Goal: Task Accomplishment & Management: Use online tool/utility

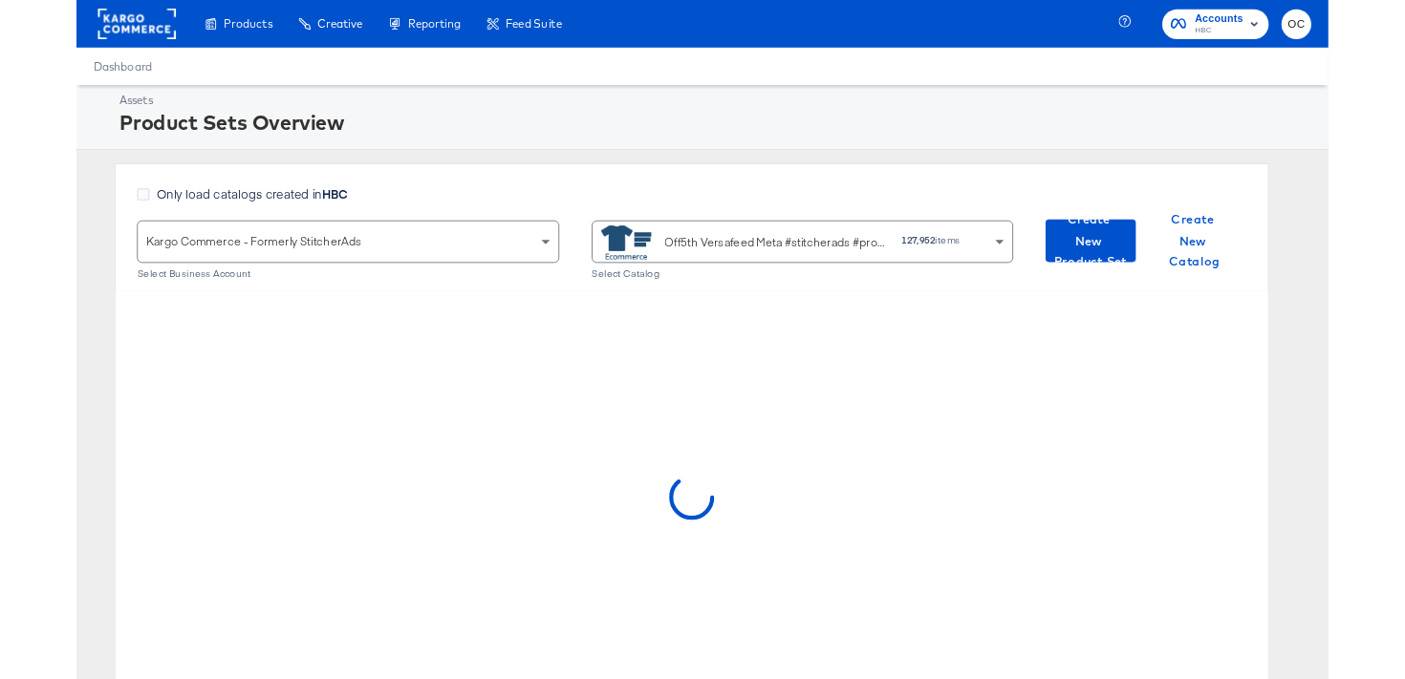
scroll to position [69, 0]
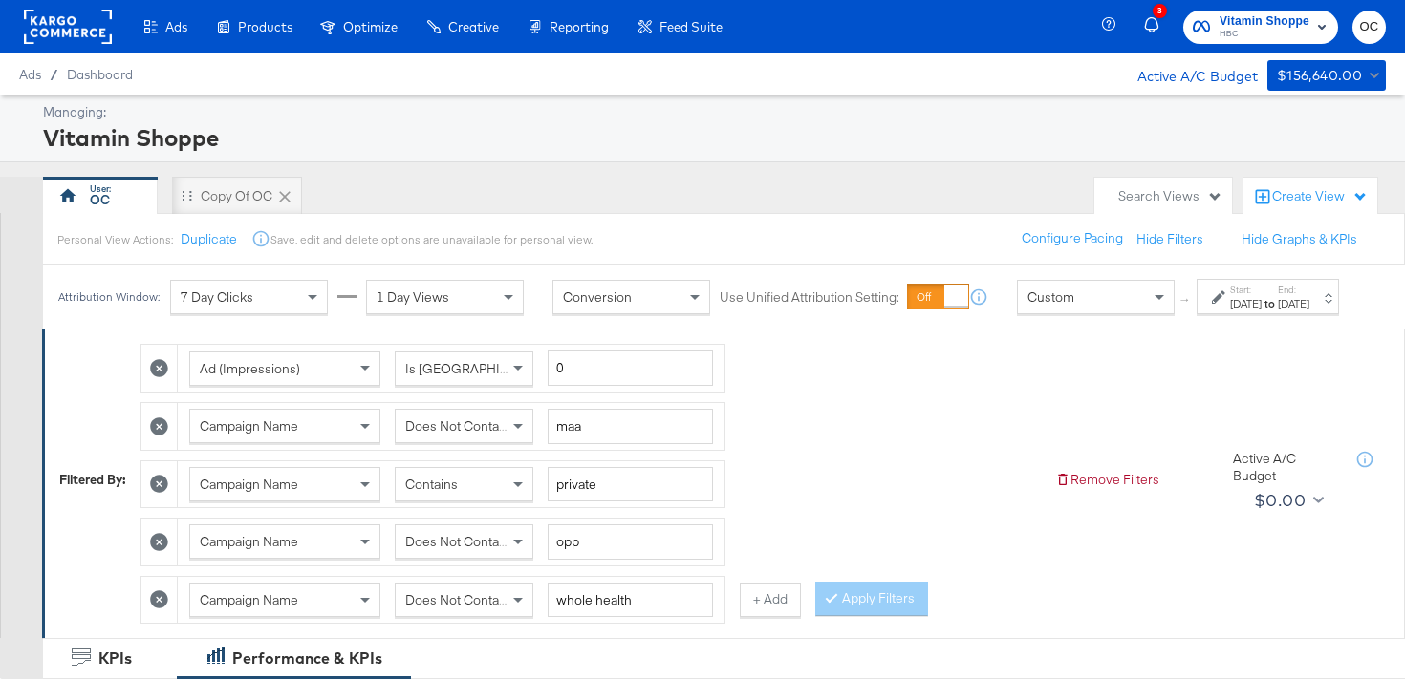
click at [84, 39] on rect at bounding box center [68, 27] width 88 height 34
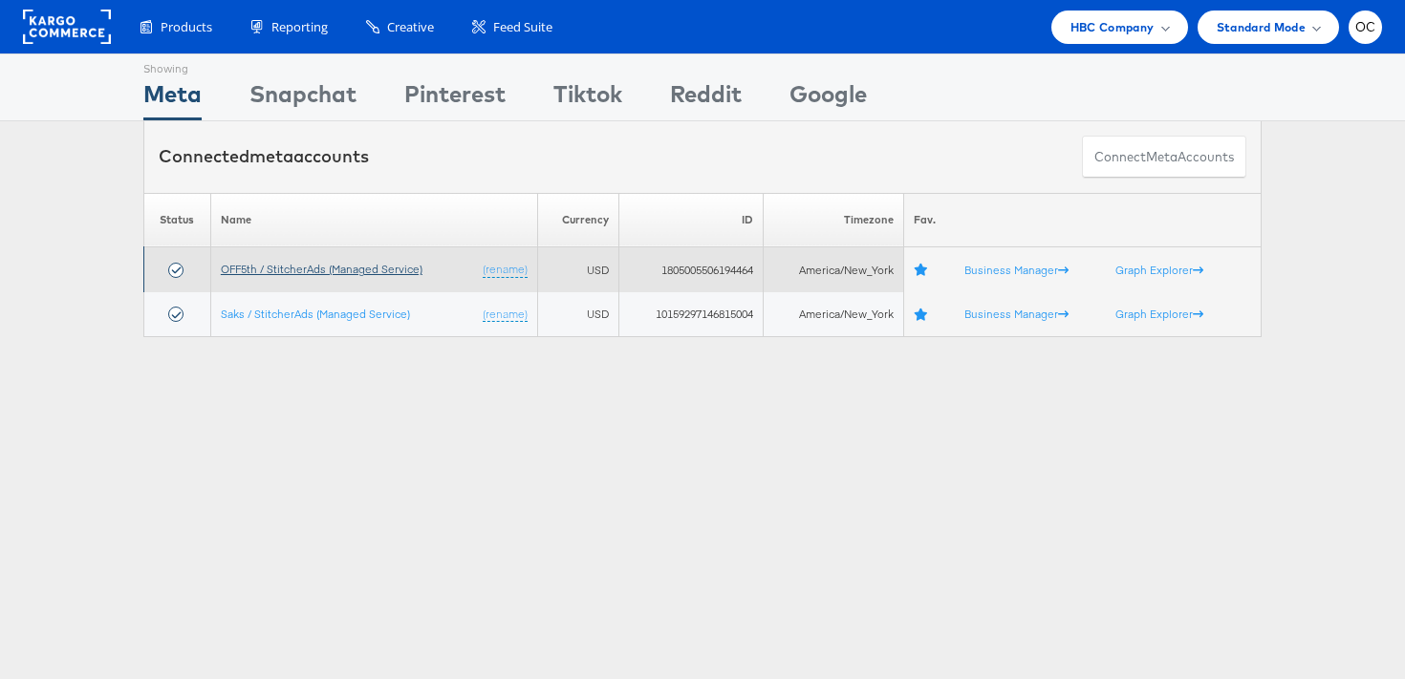
click at [380, 272] on link "OFF5th / StitcherAds (Managed Service)" at bounding box center [322, 269] width 202 height 14
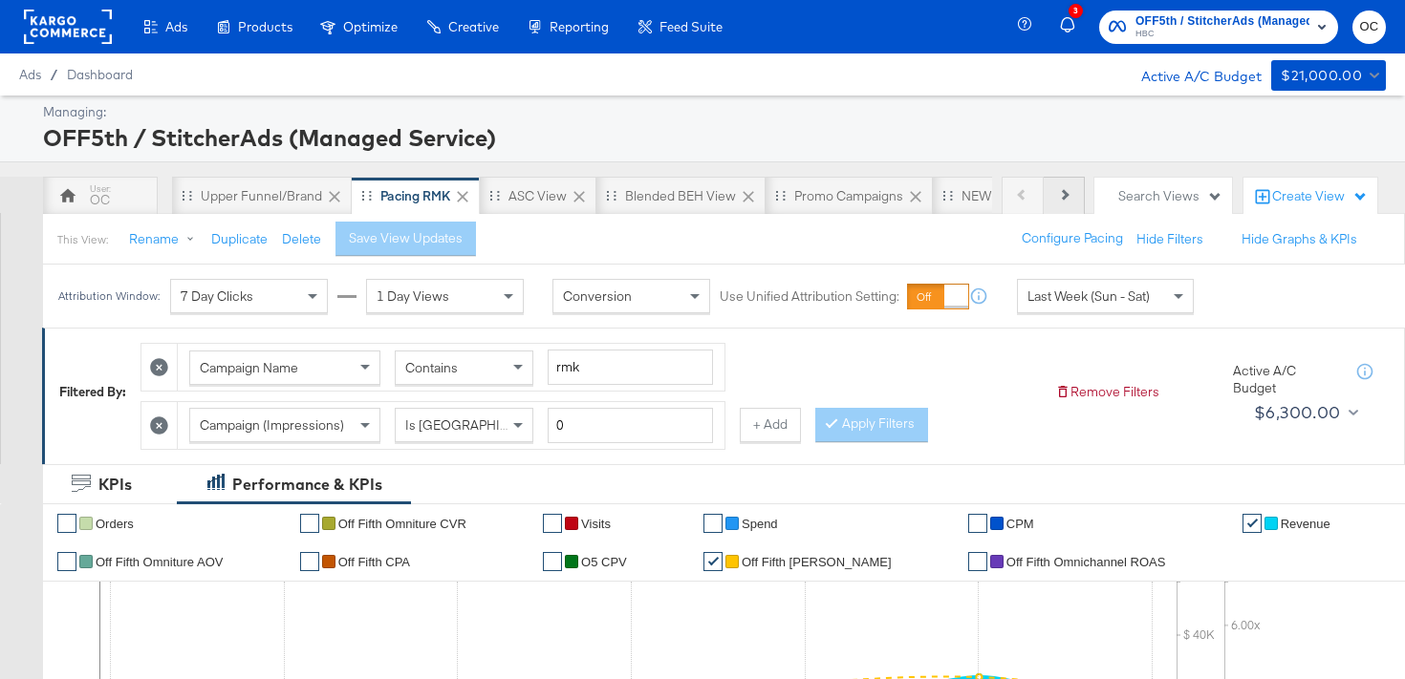
click at [1061, 196] on icon at bounding box center [1063, 194] width 11 height 11
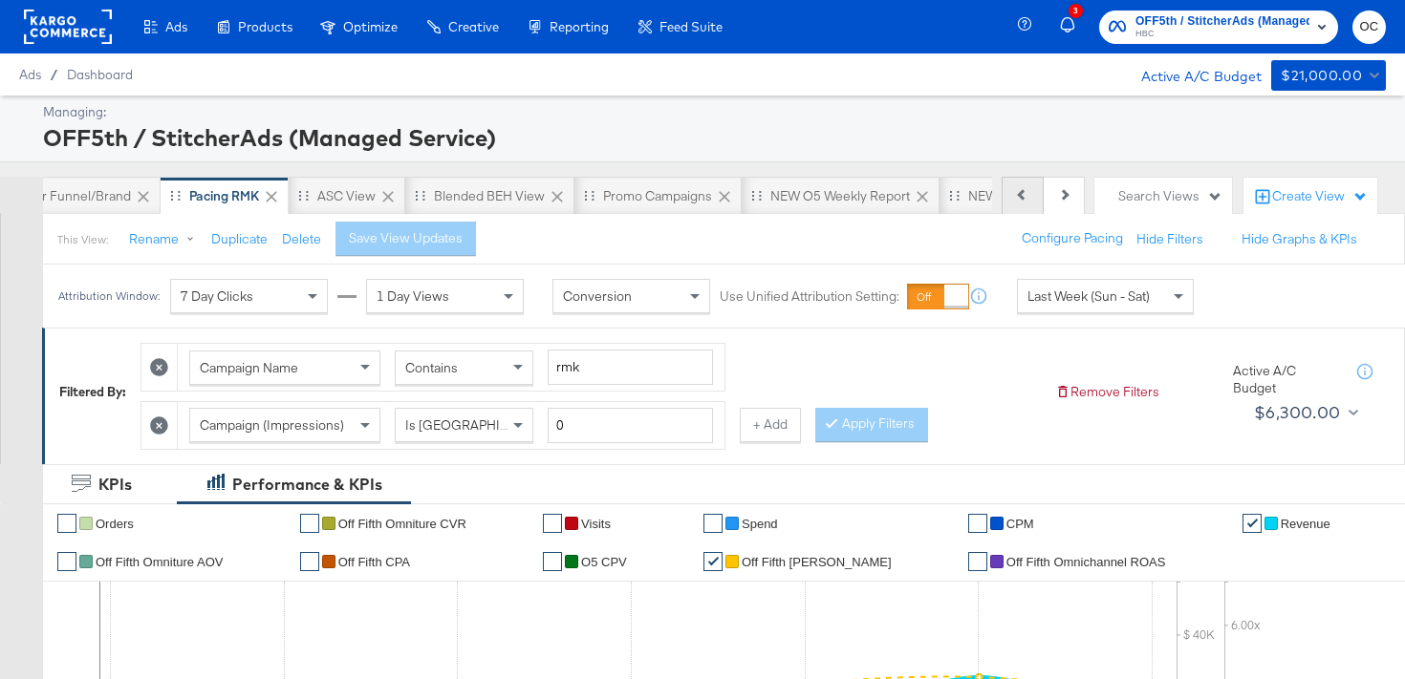
click at [1018, 200] on button "Previous" at bounding box center [1022, 196] width 42 height 38
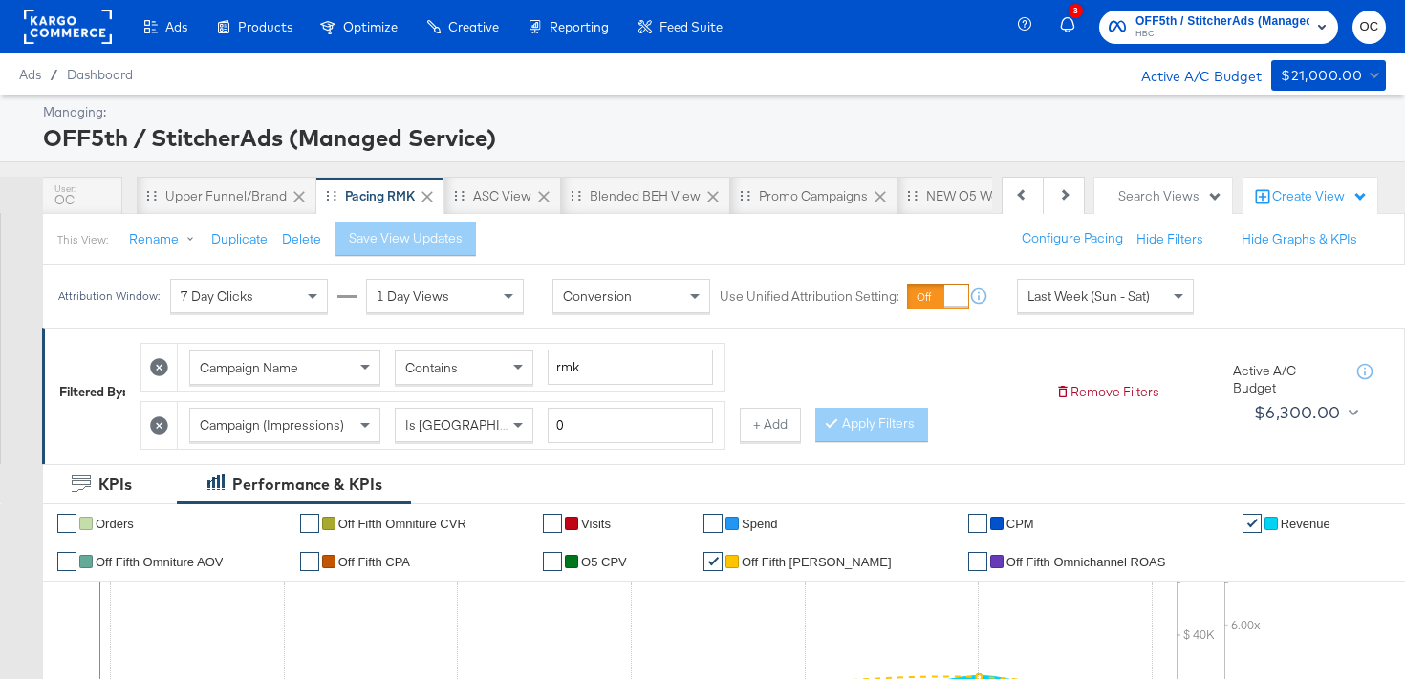
scroll to position [0, 0]
click at [99, 212] on div "OC" at bounding box center [100, 196] width 115 height 38
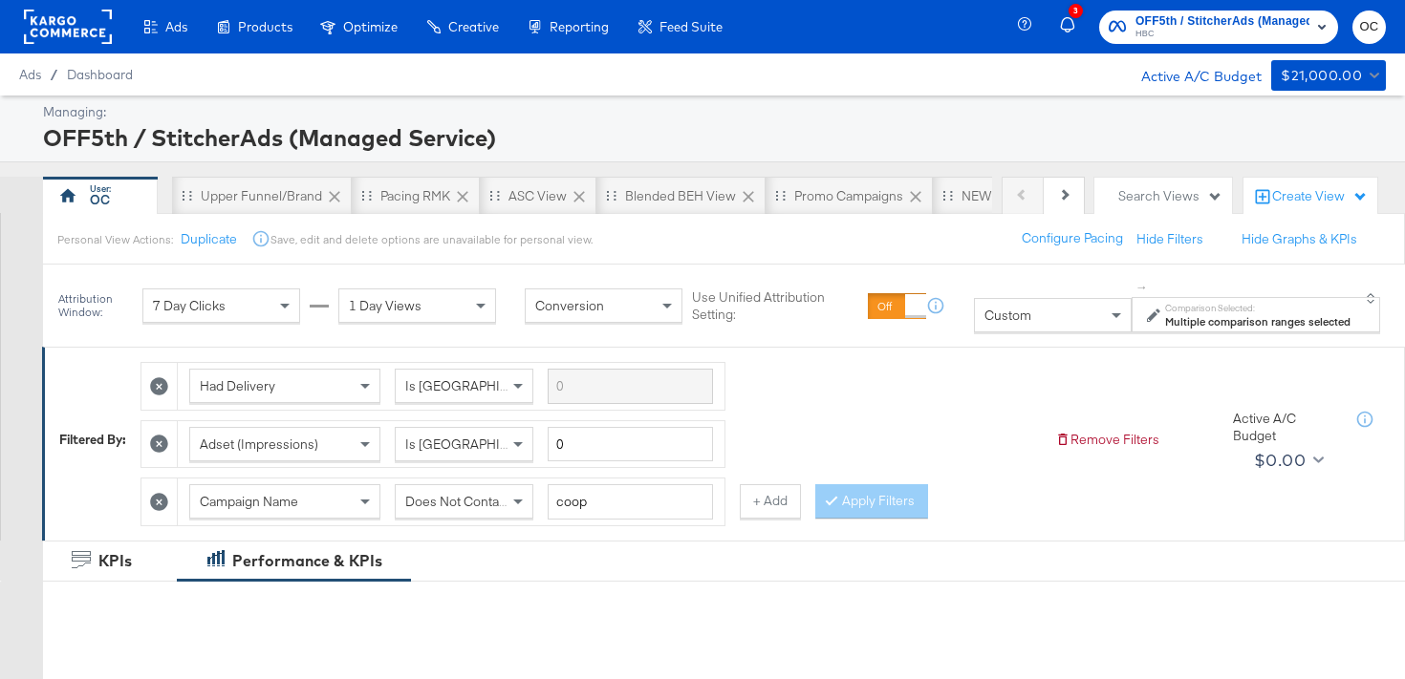
click at [990, 319] on span "Custom" at bounding box center [1007, 315] width 47 height 17
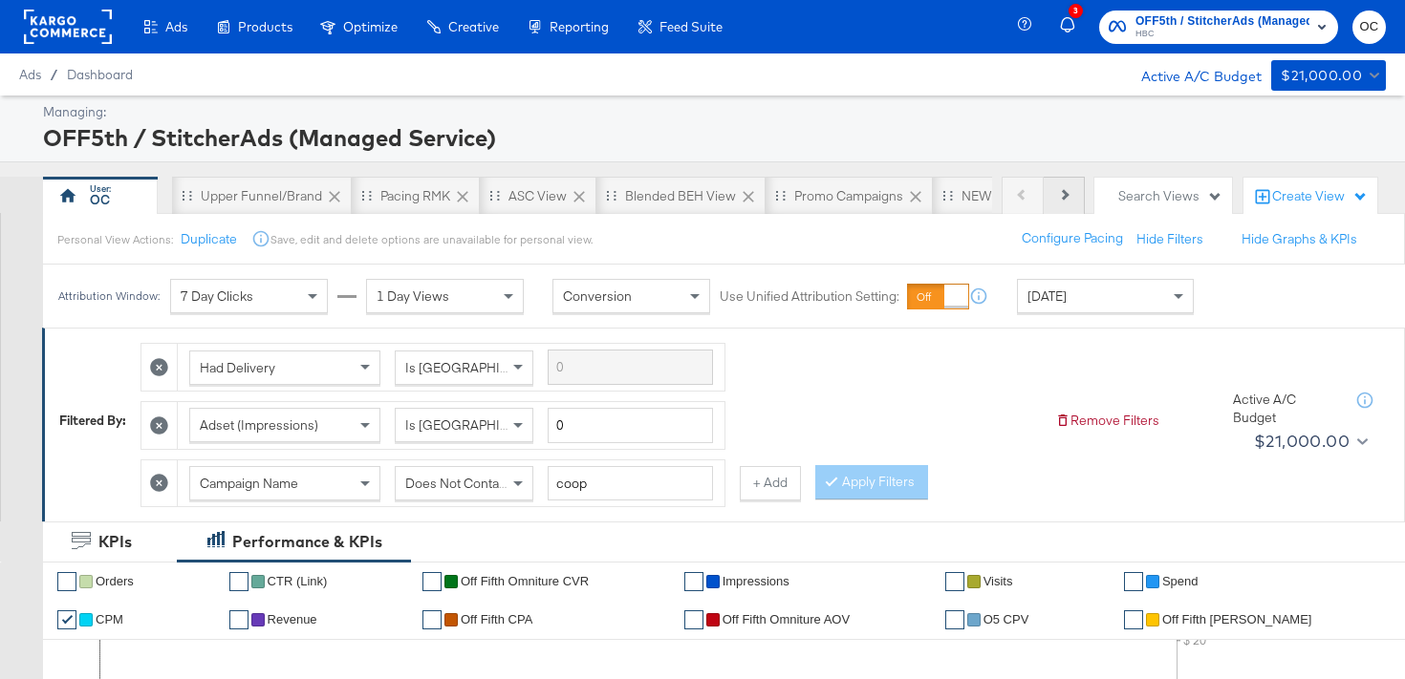
click at [1062, 204] on button "Next" at bounding box center [1063, 196] width 41 height 38
click at [854, 194] on div "NEW O5 Weekly Report" at bounding box center [839, 196] width 139 height 18
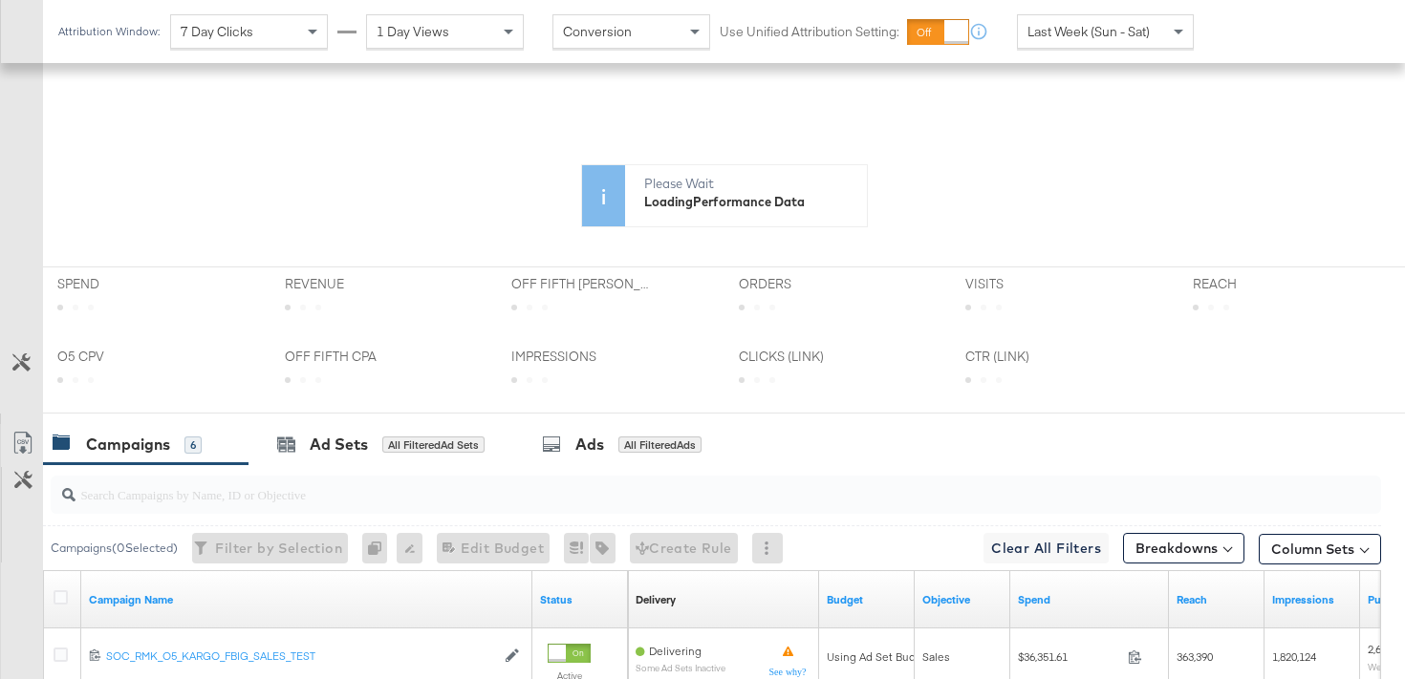
scroll to position [457, 0]
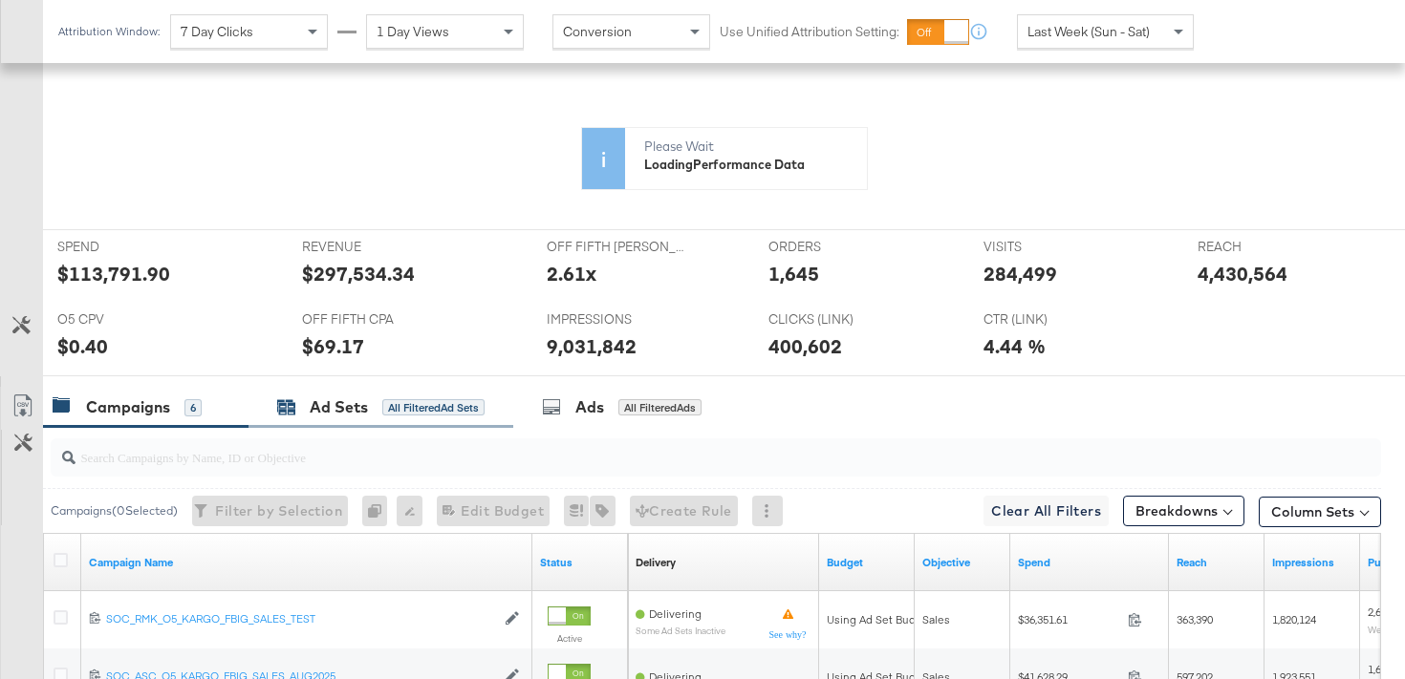
click at [391, 417] on div "KPIs Performance & KPIs Customize KPIs ✔ Orders ✔ Clicks (Link) ✔ CTR (Link) ✔ …" at bounding box center [702, 549] width 1405 height 1169
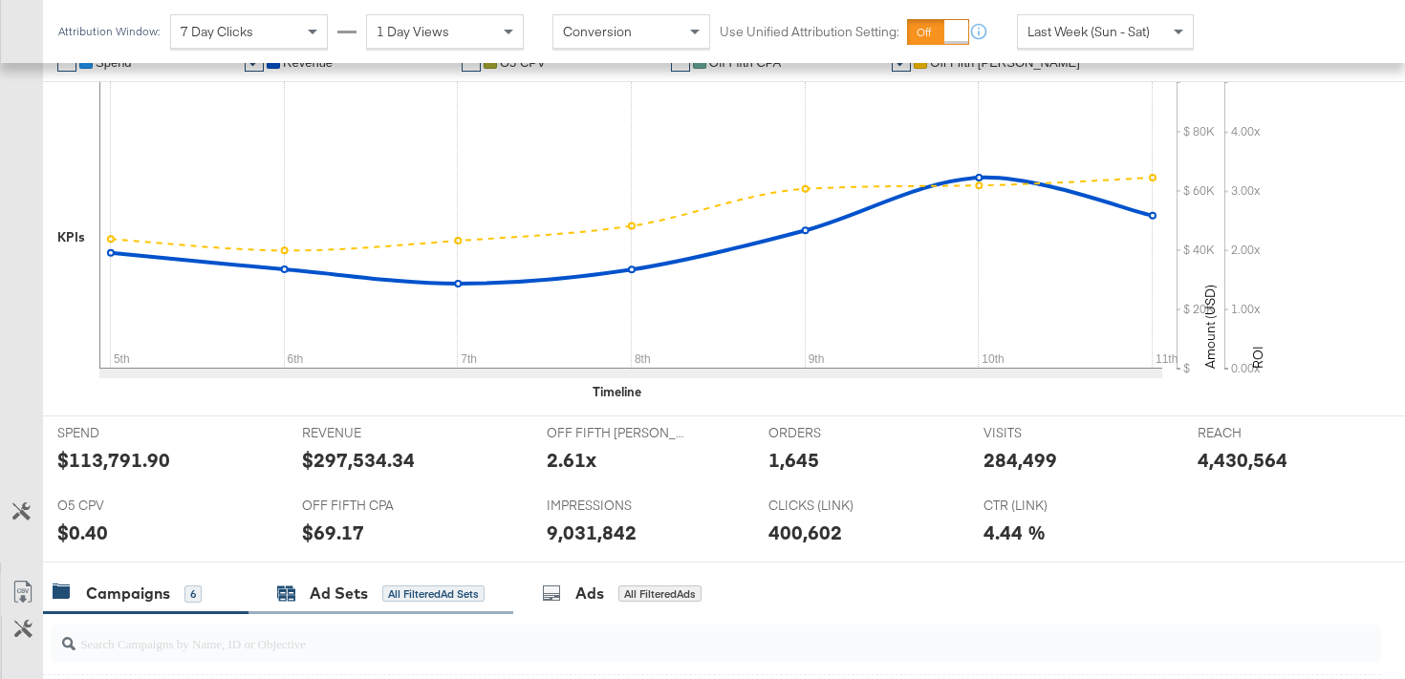
click at [345, 592] on div "Ad Sets" at bounding box center [339, 594] width 58 height 22
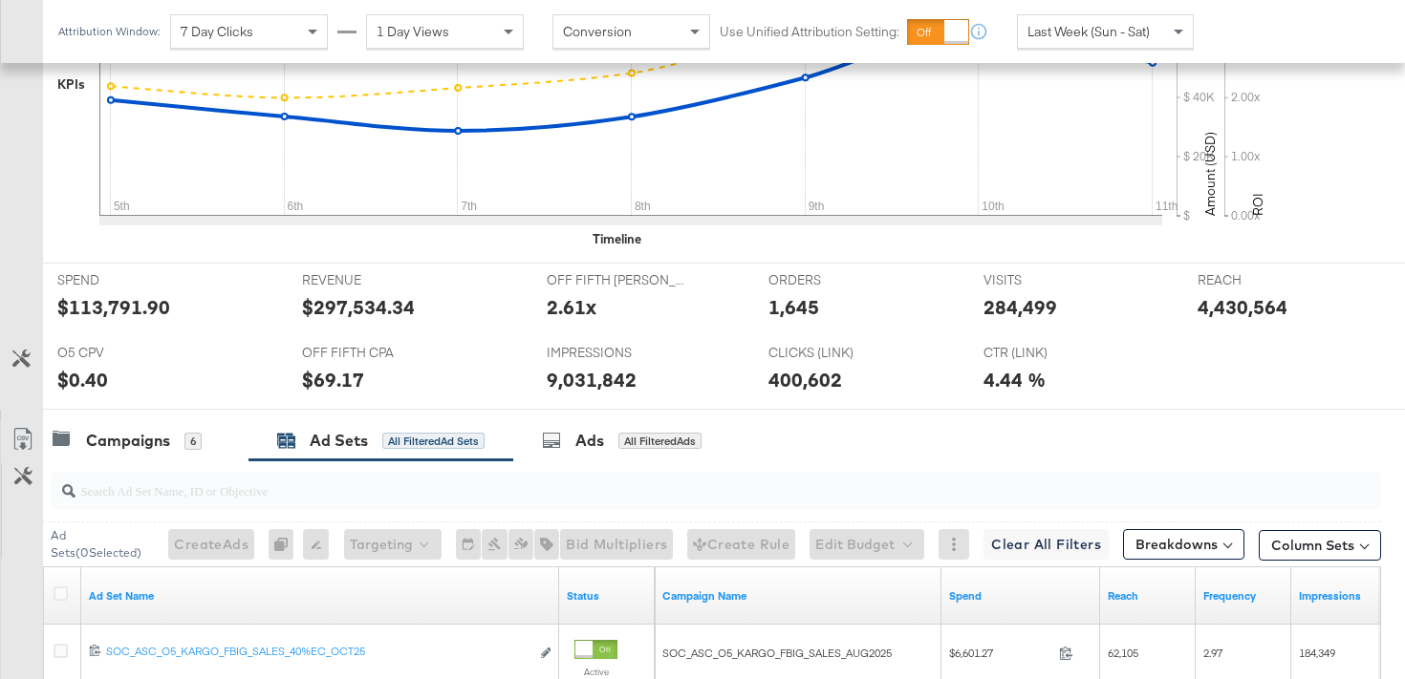
scroll to position [611, 0]
click at [29, 433] on icon at bounding box center [22, 438] width 23 height 23
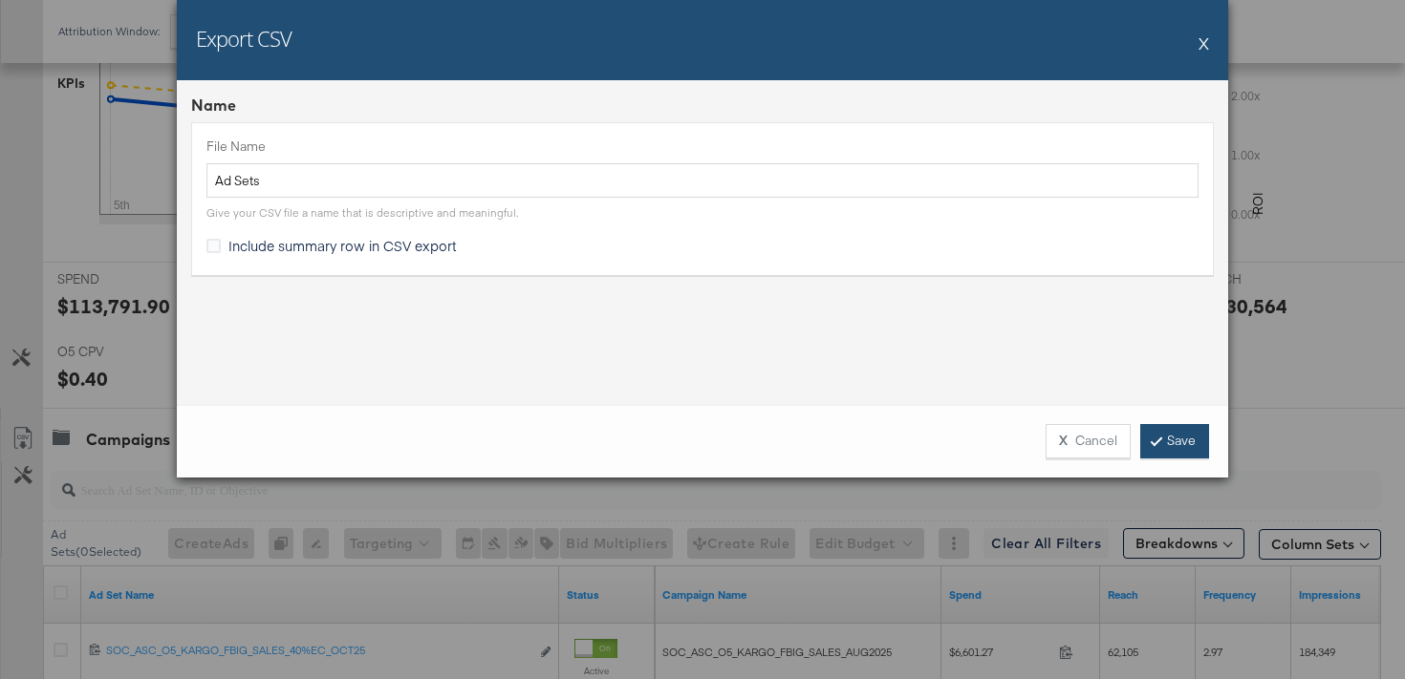
click at [1151, 440] on link "Save" at bounding box center [1174, 441] width 69 height 34
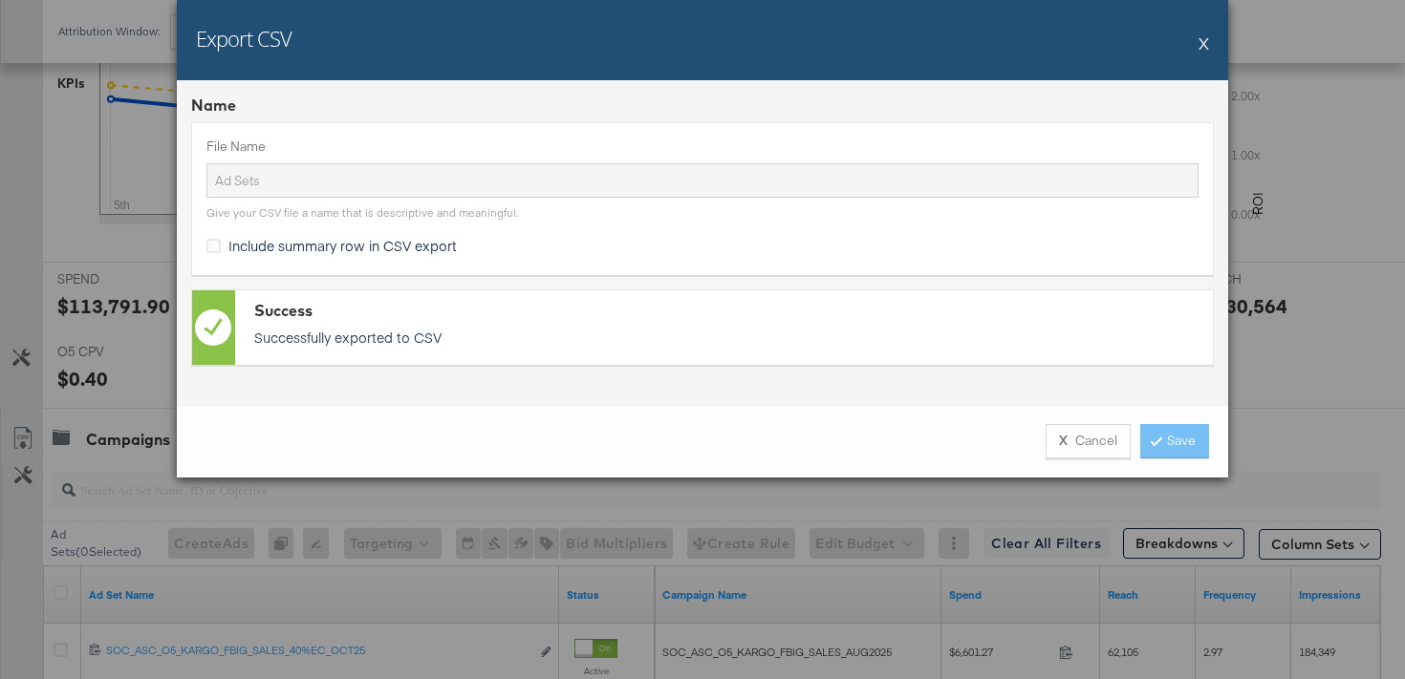
click at [1207, 43] on button "X" at bounding box center [1203, 43] width 11 height 38
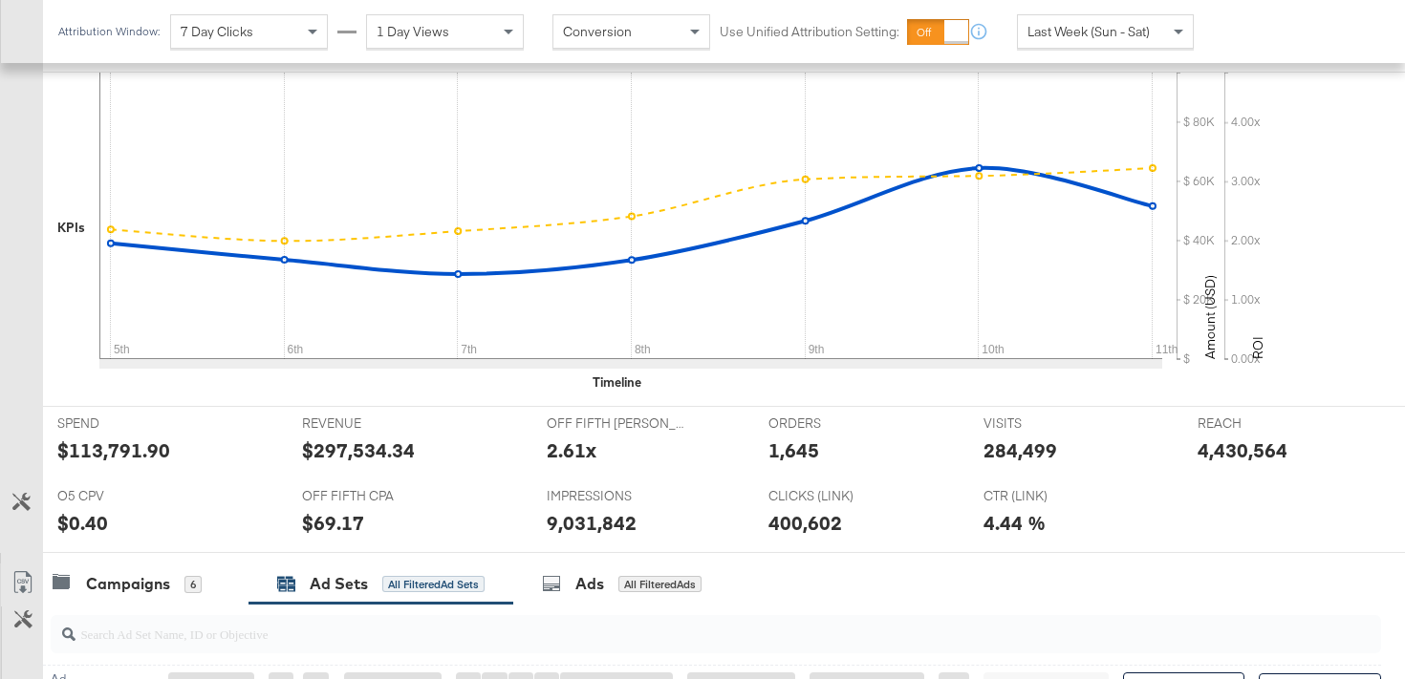
scroll to position [0, 0]
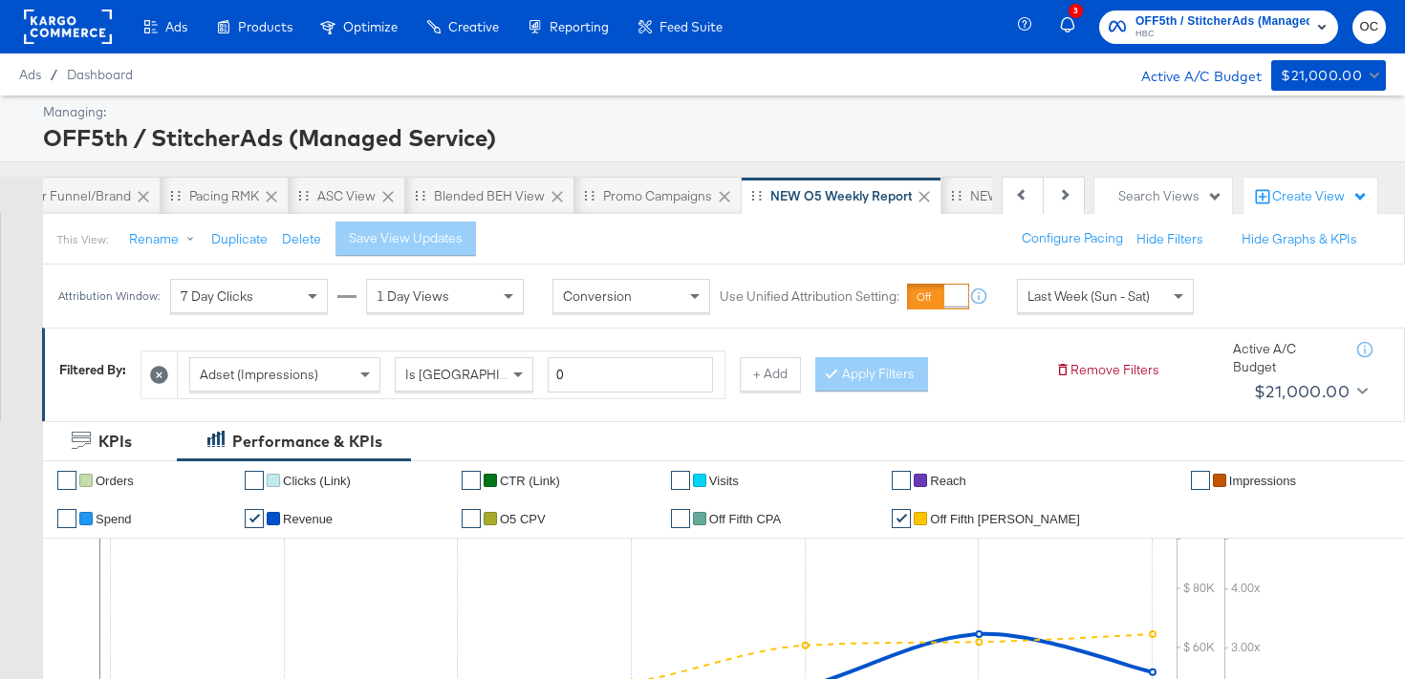
click at [68, 40] on rect at bounding box center [68, 27] width 88 height 34
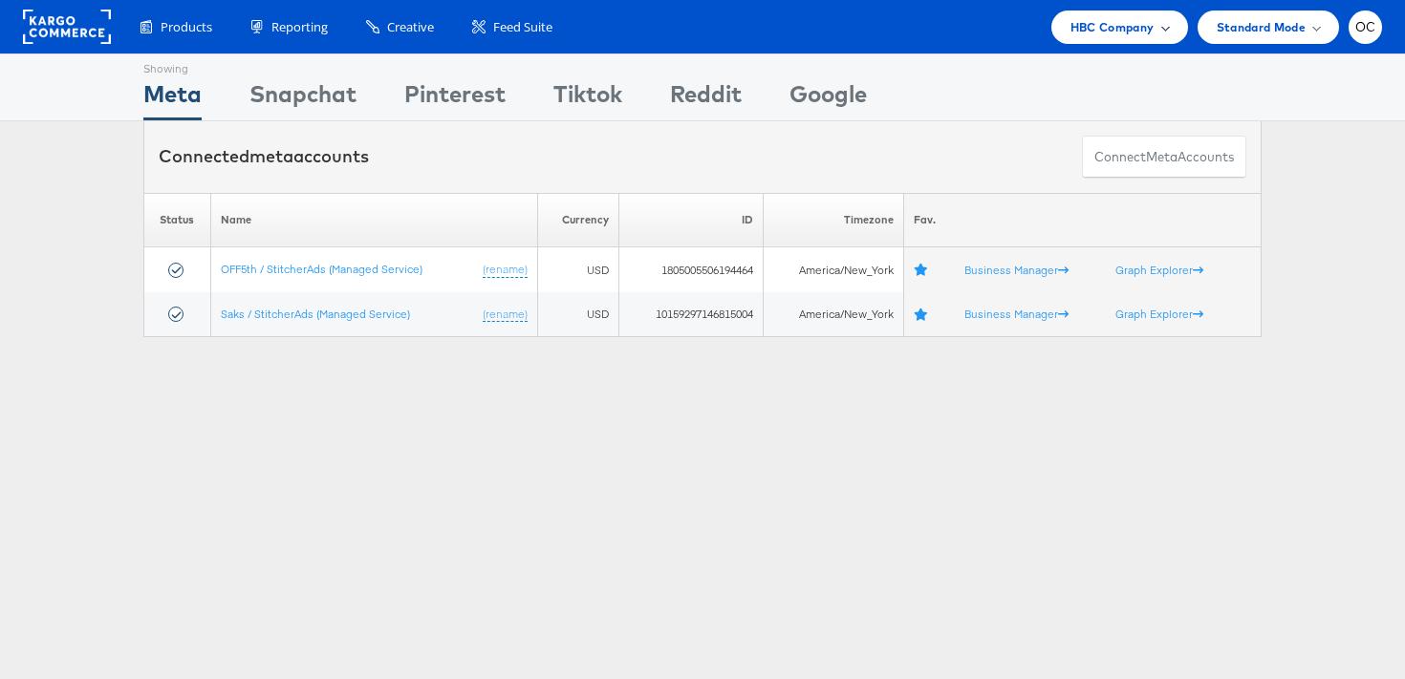
click at [1117, 31] on span "HBC Company" at bounding box center [1112, 27] width 84 height 20
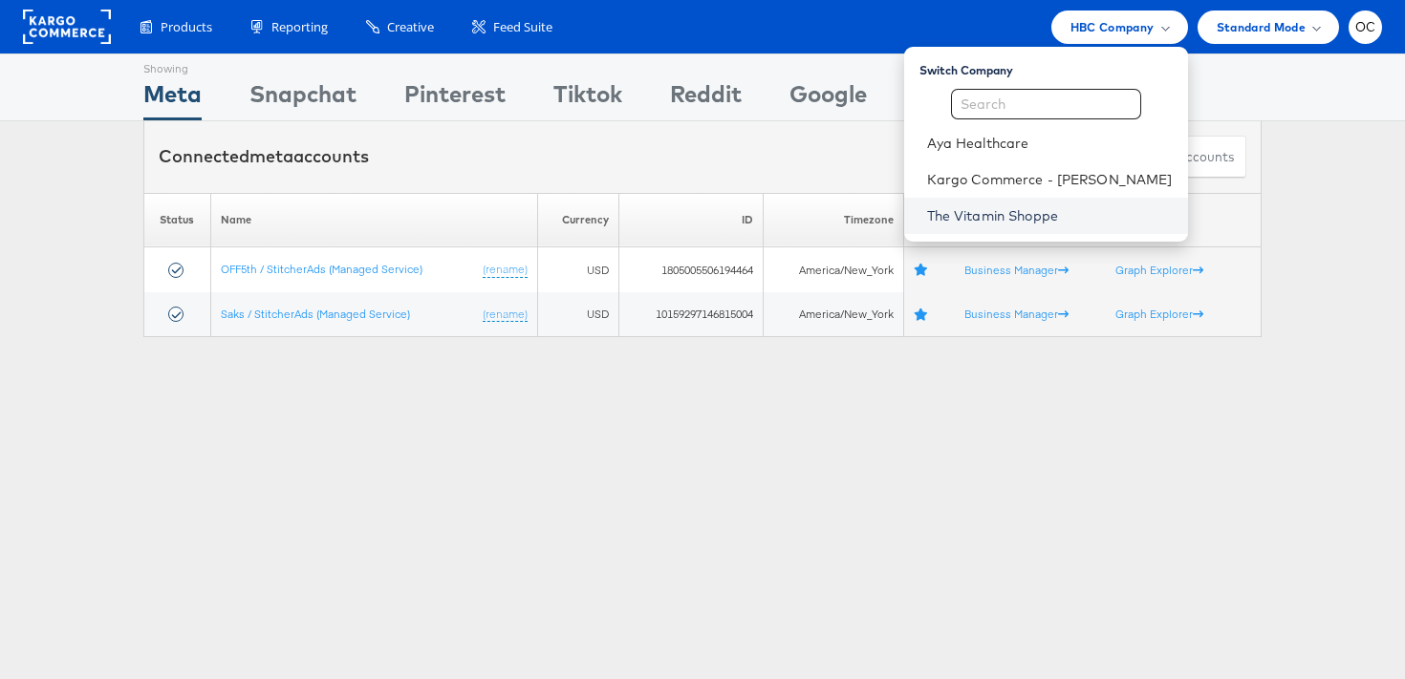
click at [1019, 220] on link "The Vitamin Shoppe" at bounding box center [1050, 215] width 246 height 19
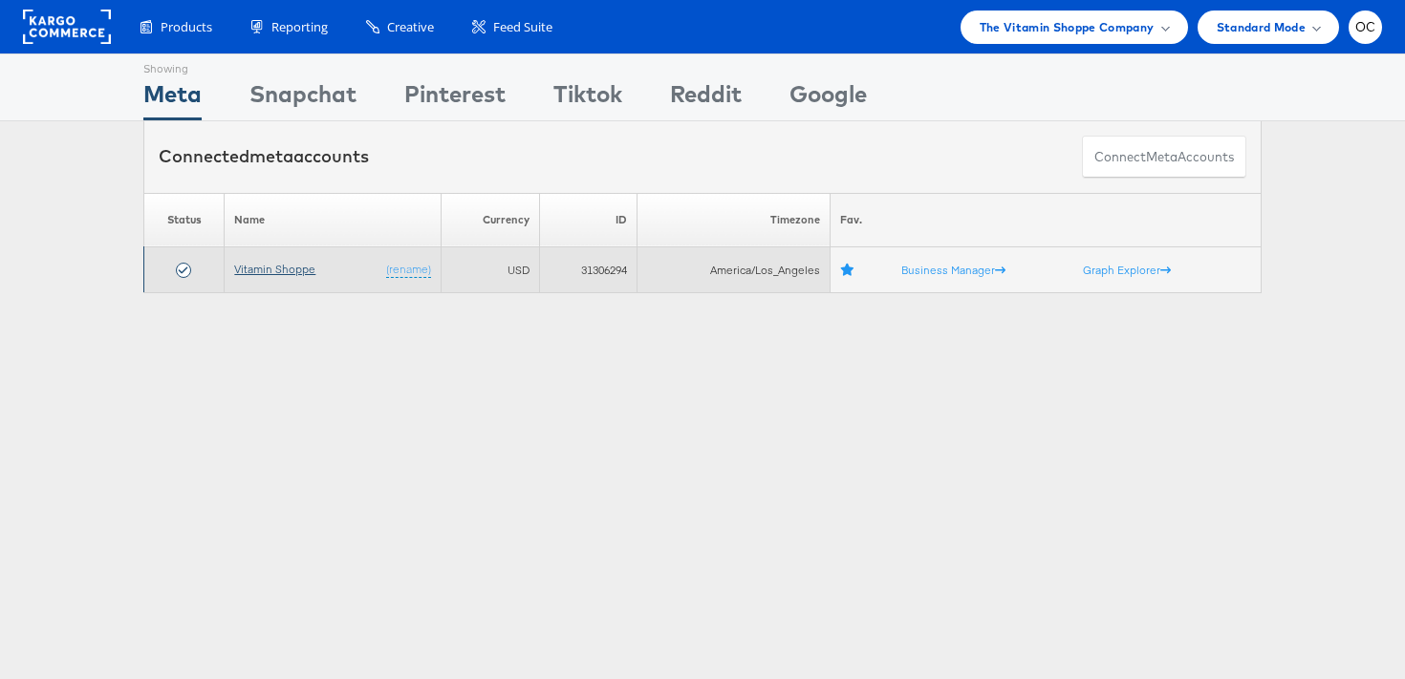
click at [291, 274] on link "Vitamin Shoppe" at bounding box center [274, 269] width 81 height 14
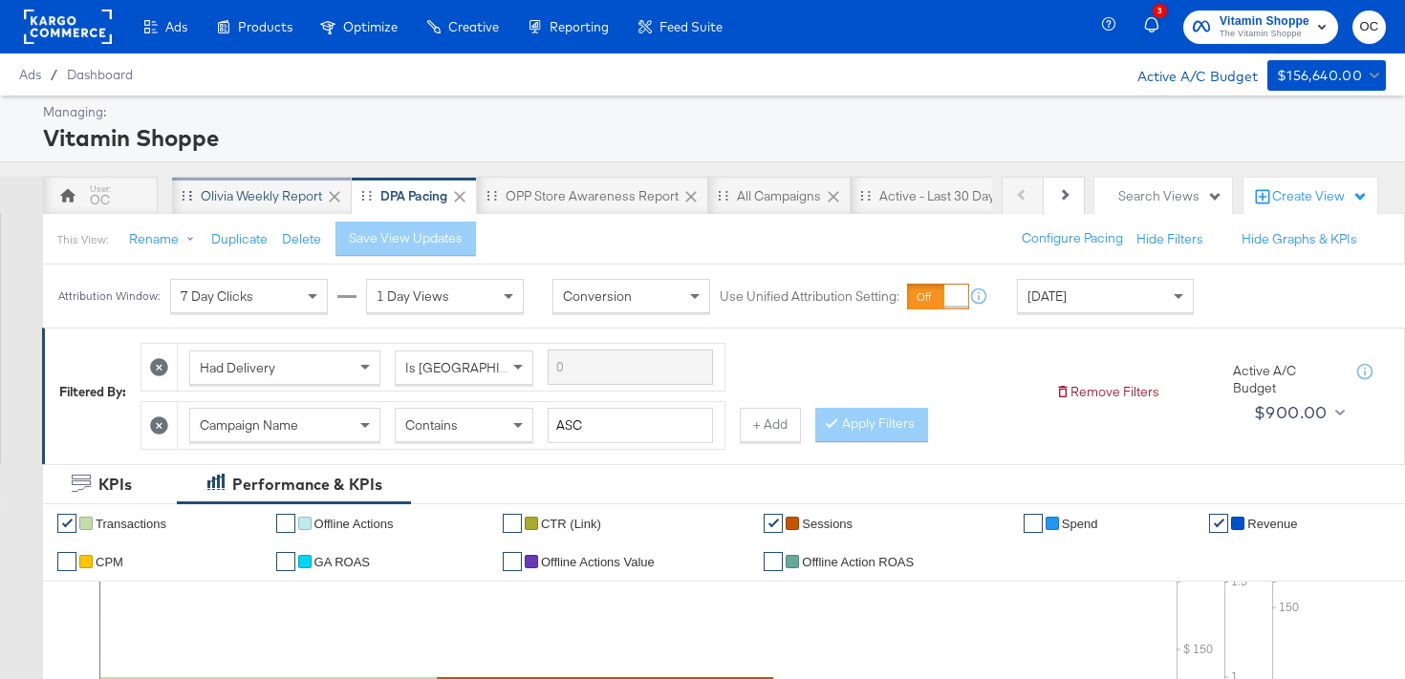
click at [249, 208] on div "Olivia Weekly Report" at bounding box center [262, 196] width 180 height 38
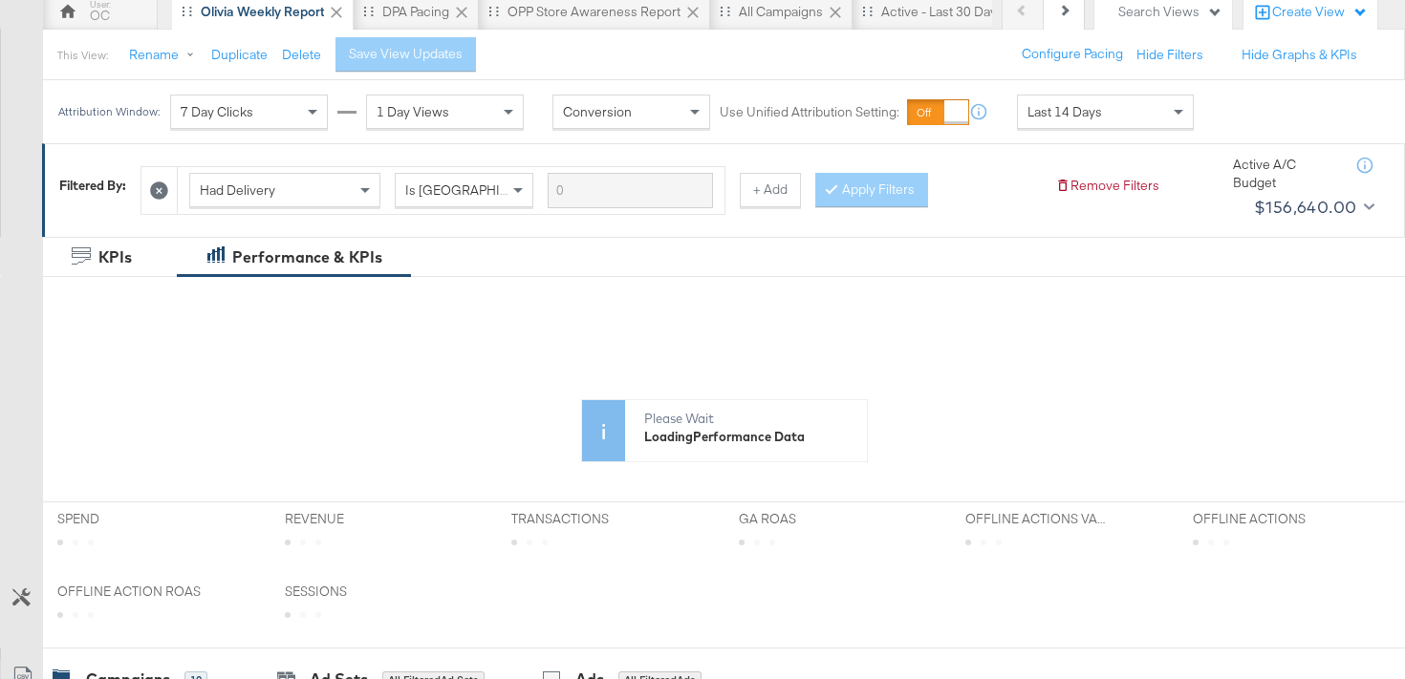
scroll to position [264, 0]
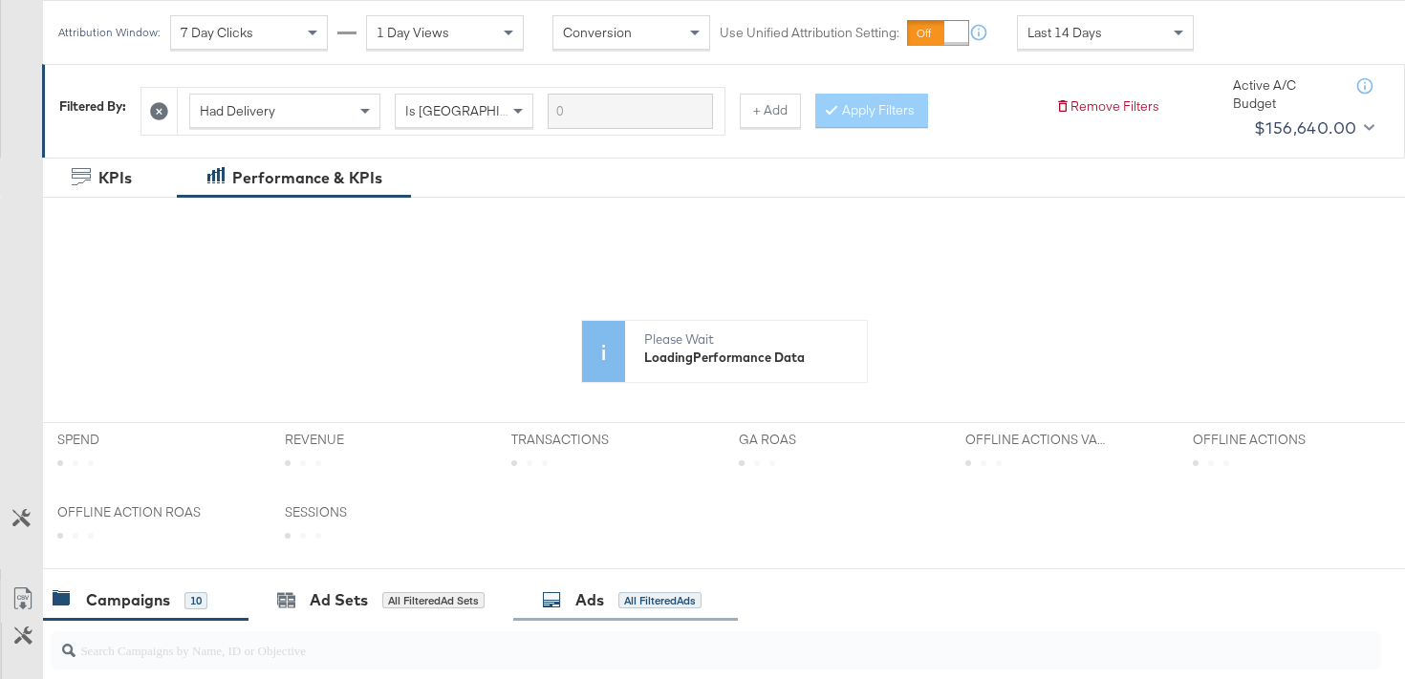
click at [566, 585] on div "Ads All Filtered Ads" at bounding box center [625, 600] width 225 height 41
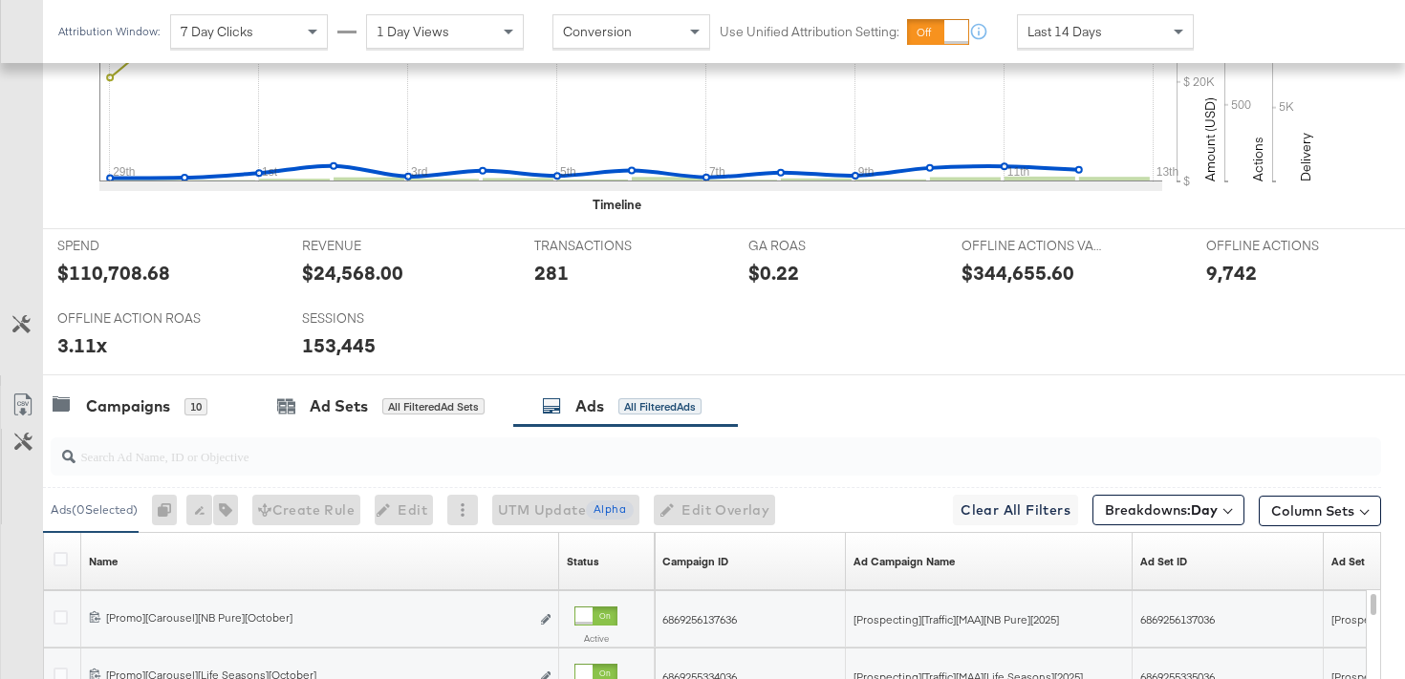
scroll to position [830, 0]
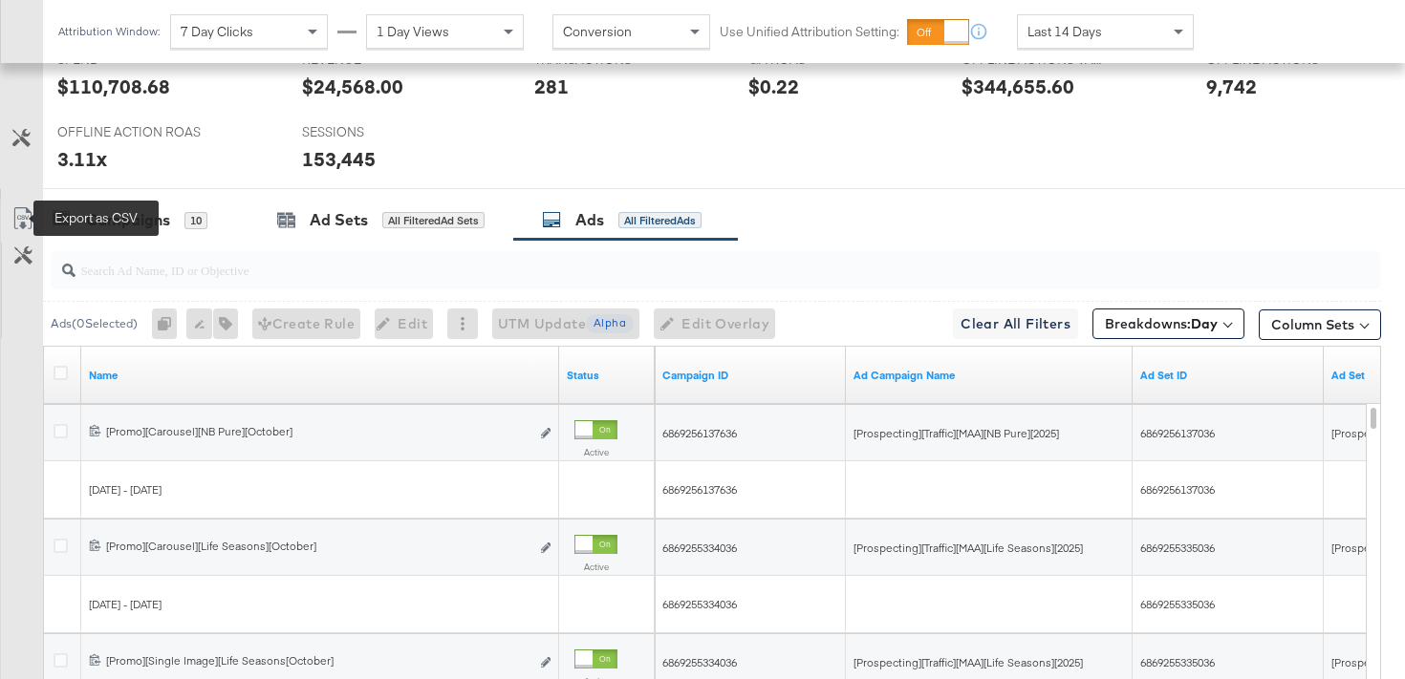
click at [12, 217] on icon at bounding box center [22, 218] width 23 height 23
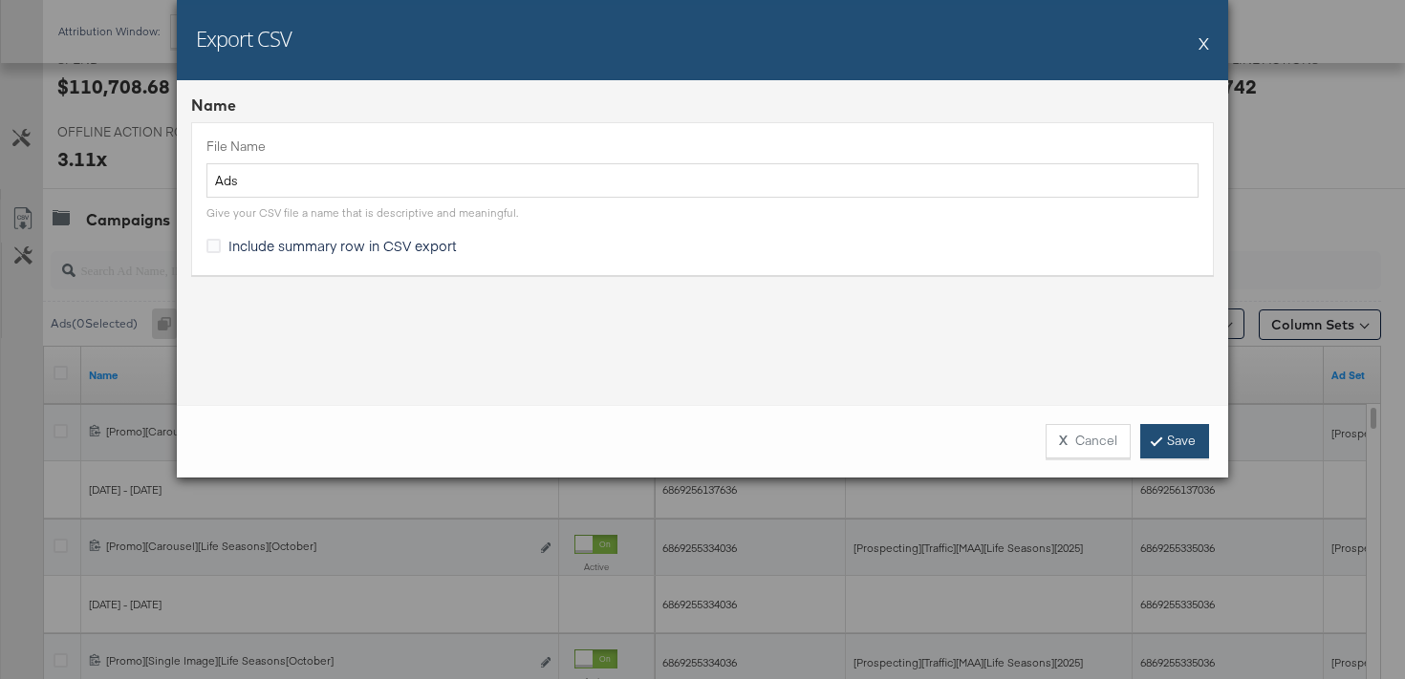
click at [1192, 450] on link "Save" at bounding box center [1174, 441] width 69 height 34
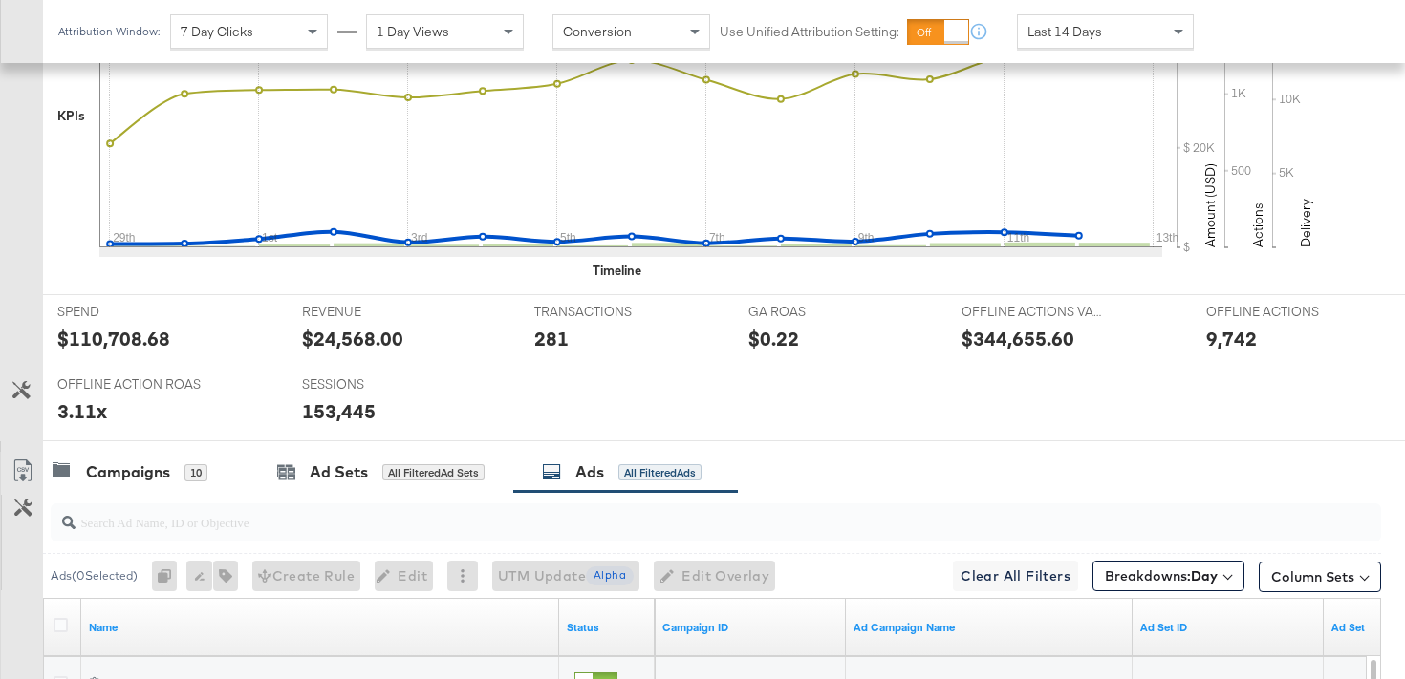
scroll to position [0, 0]
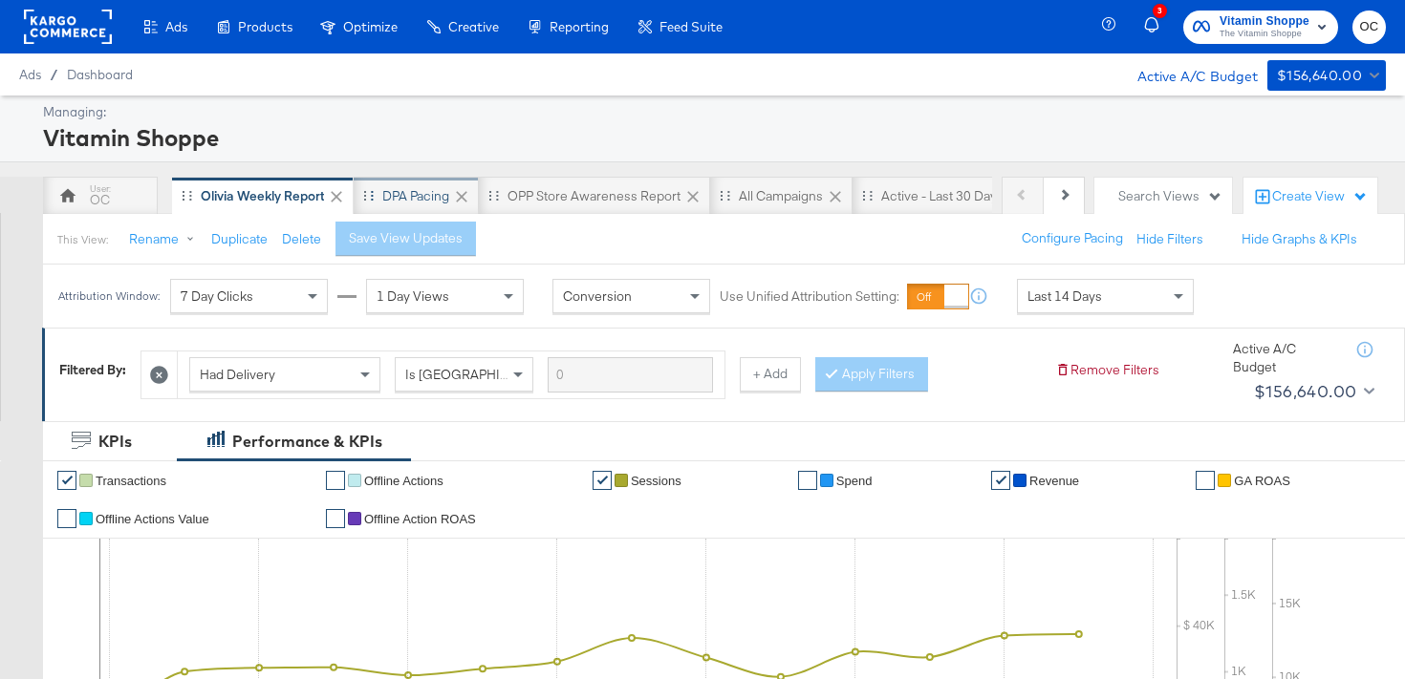
click at [418, 197] on div "DPA Pacing" at bounding box center [415, 196] width 67 height 18
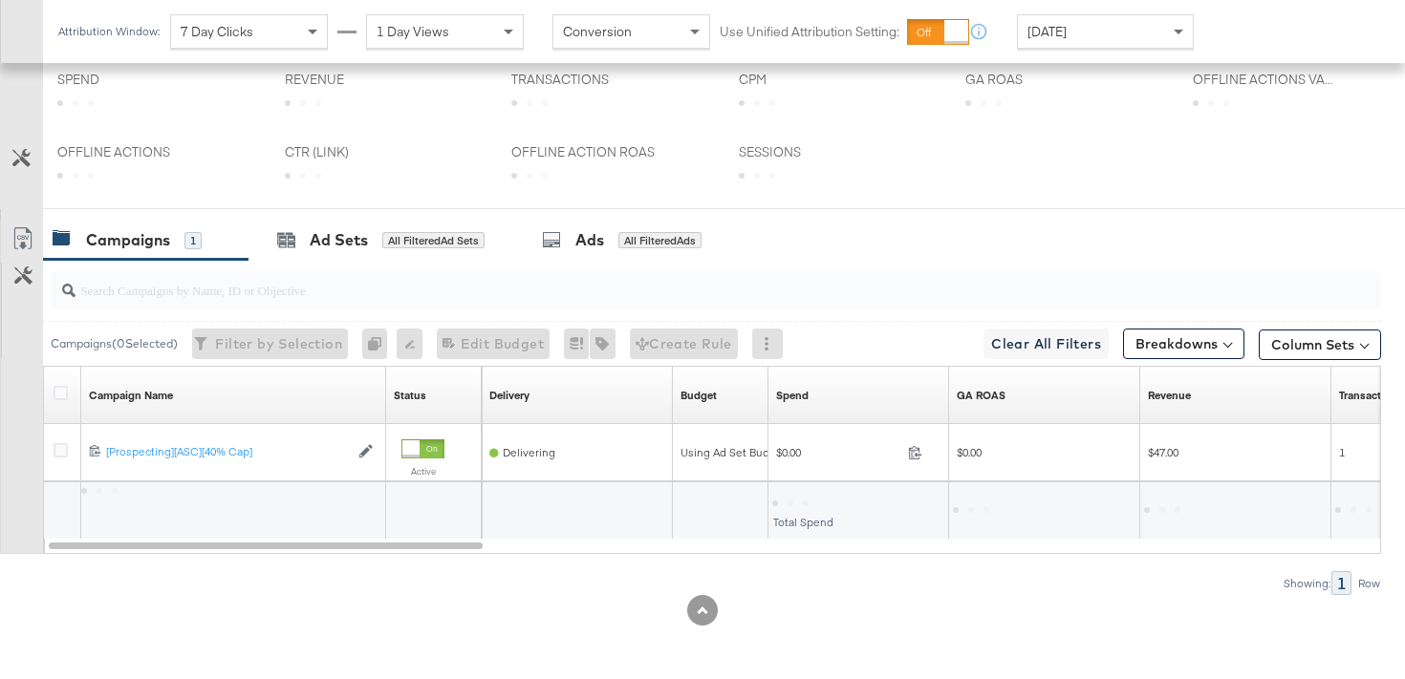
scroll to position [667, 0]
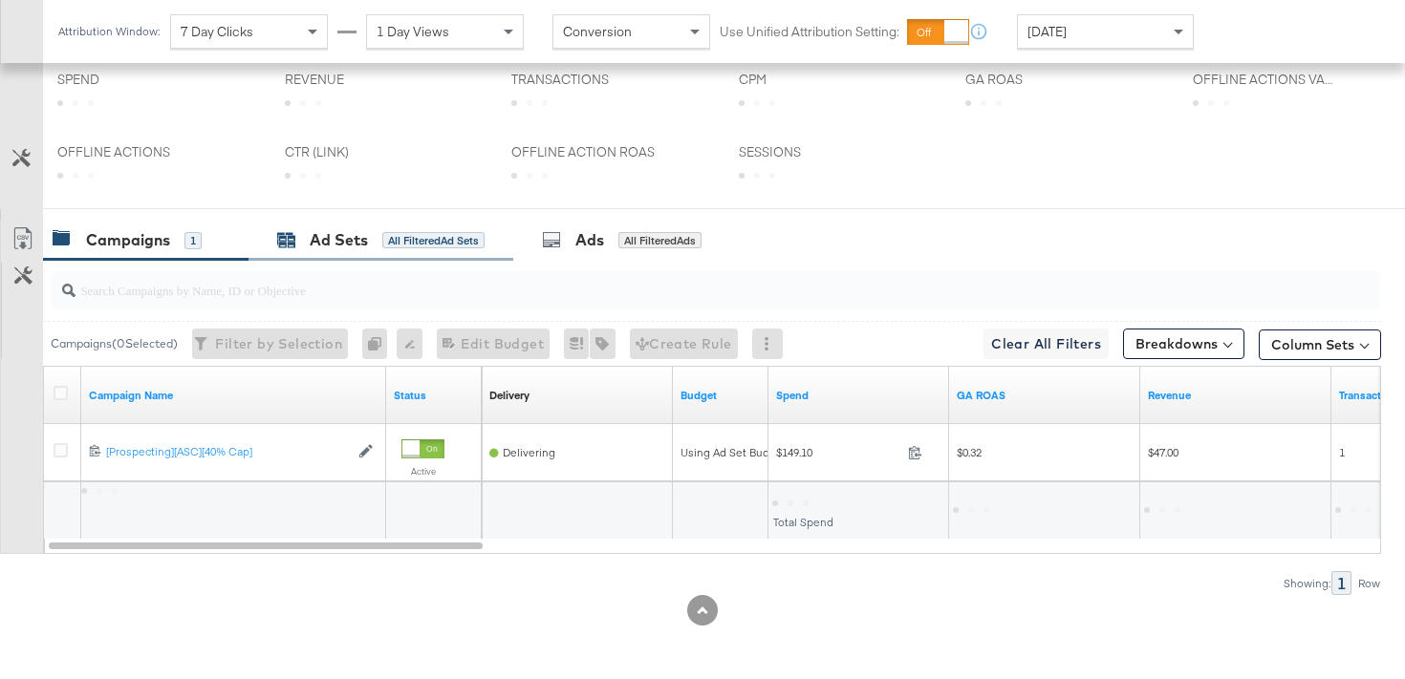
click at [348, 242] on div "Ad Sets" at bounding box center [339, 240] width 58 height 22
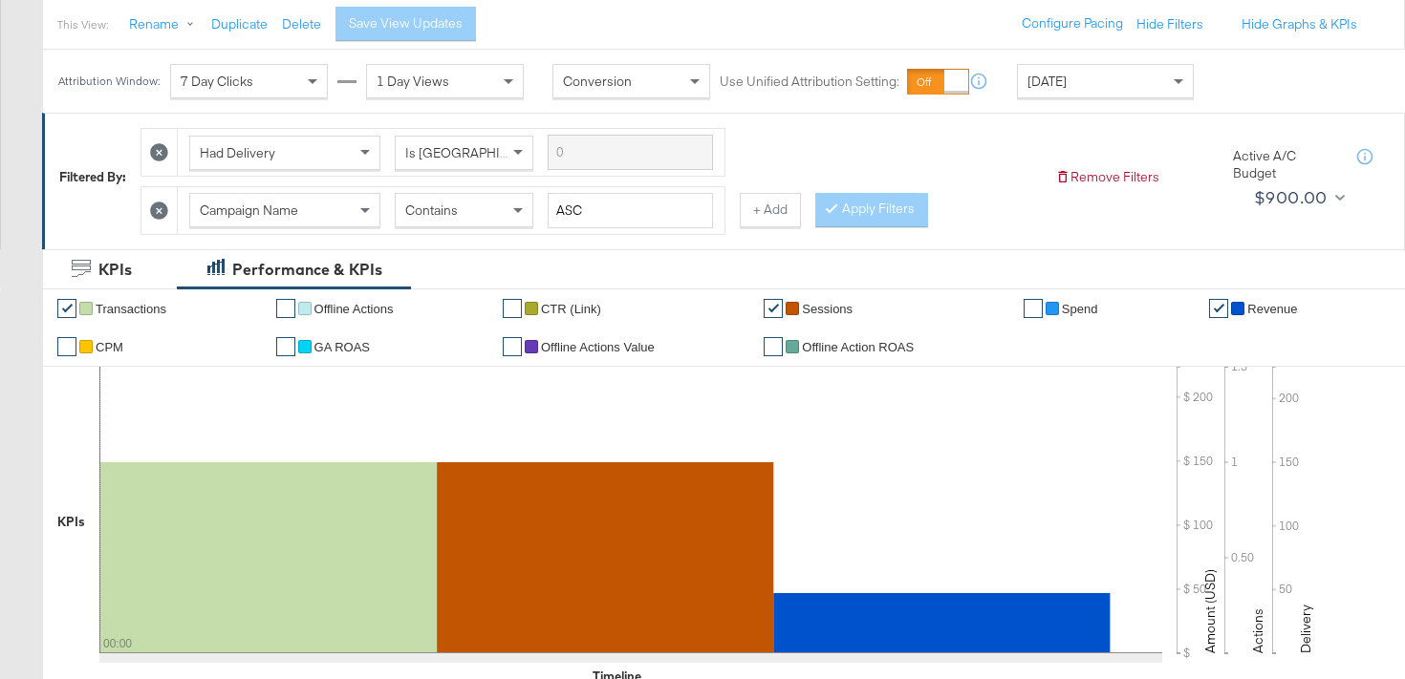
scroll to position [0, 0]
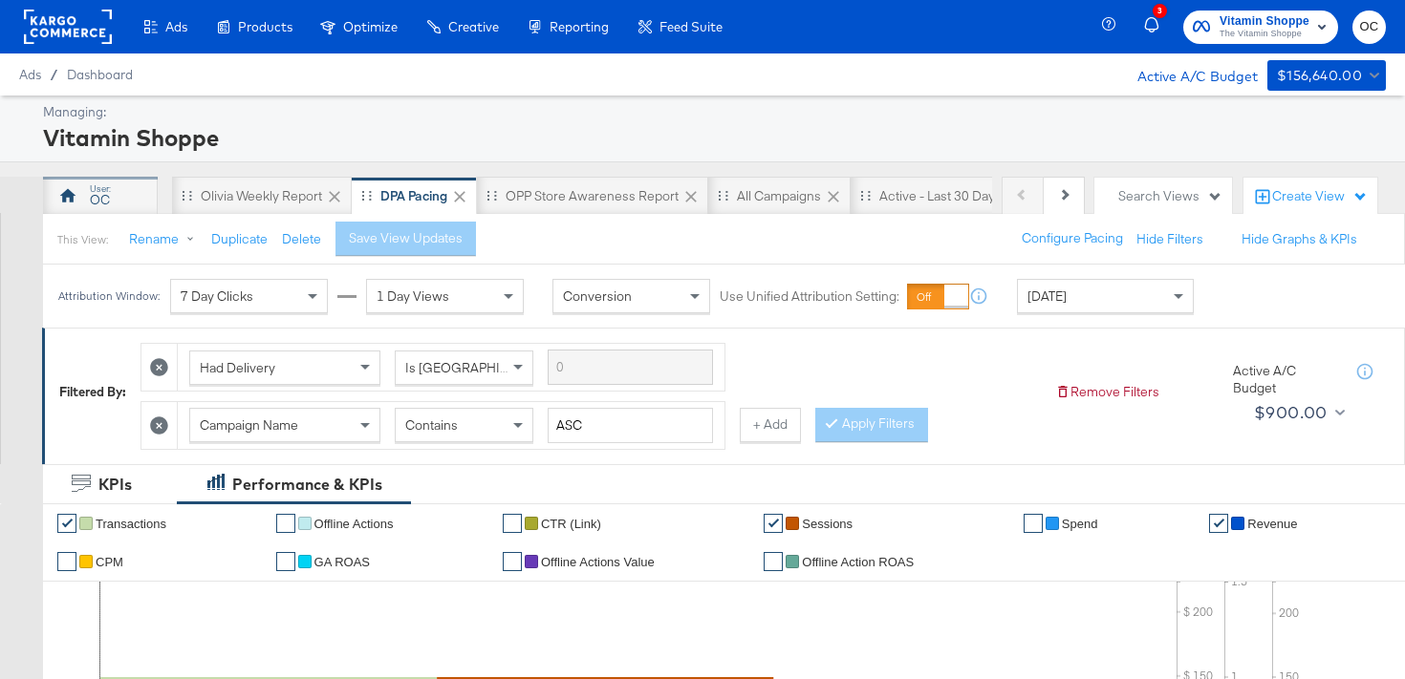
click at [111, 205] on div "OC" at bounding box center [100, 196] width 115 height 38
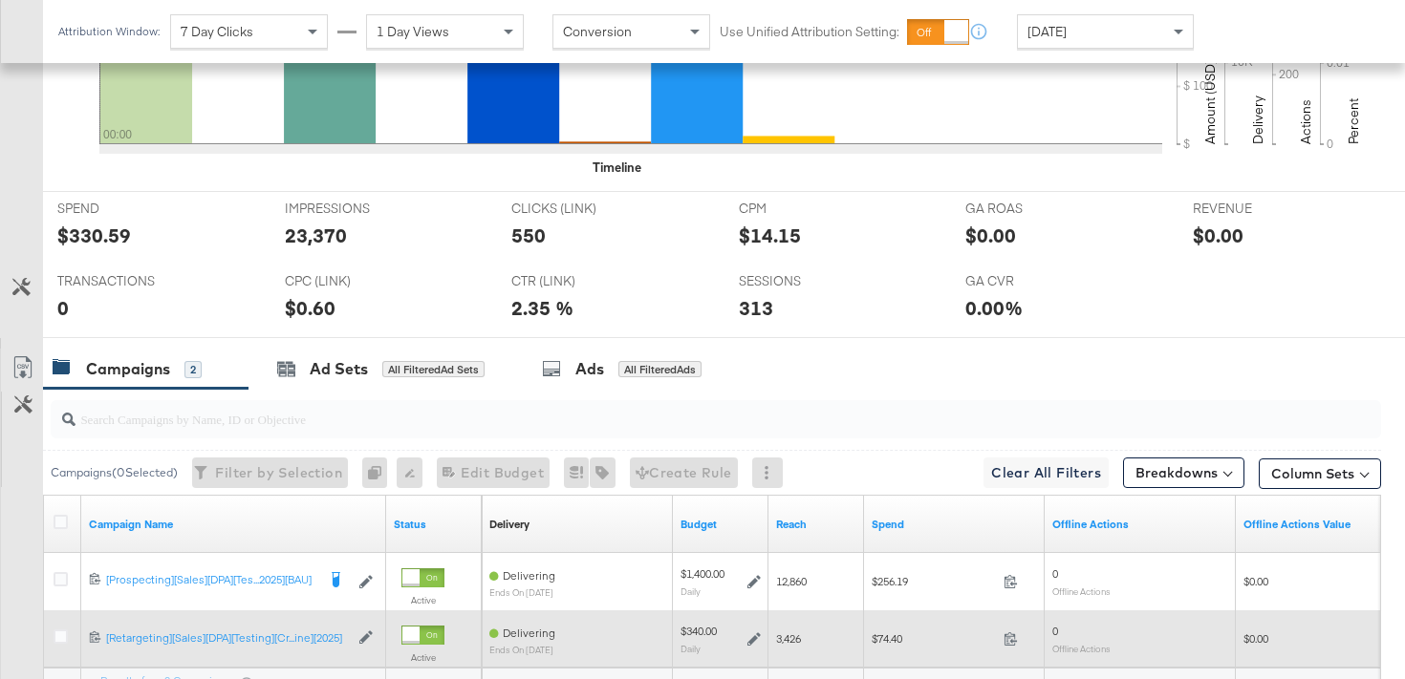
scroll to position [911, 0]
